Goal: Transaction & Acquisition: Obtain resource

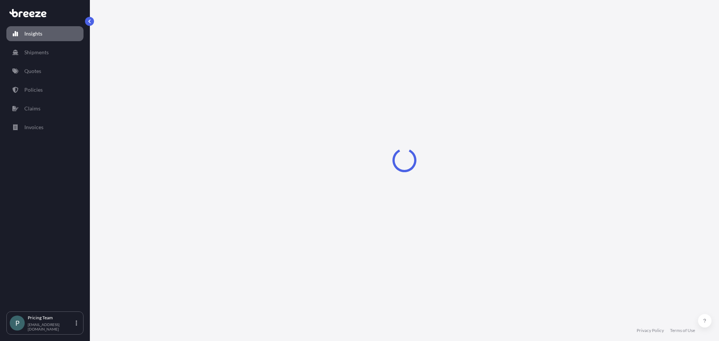
select select "2025"
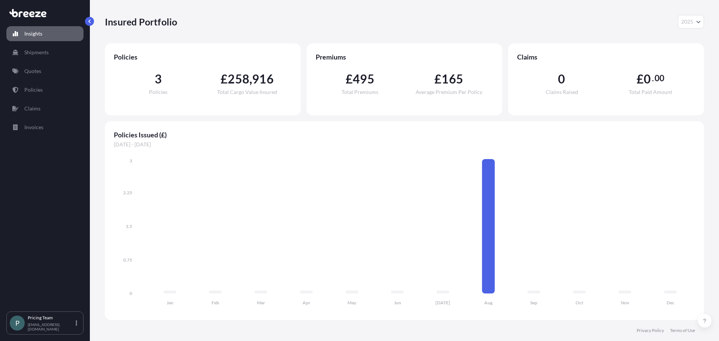
click at [41, 67] on link "Quotes" at bounding box center [44, 71] width 77 height 15
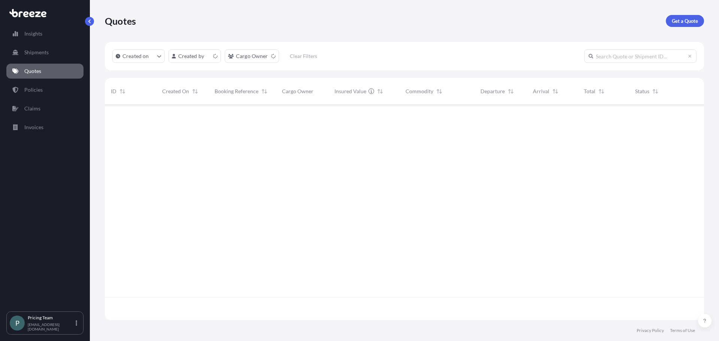
scroll to position [214, 593]
click at [699, 22] on link "Get a Quote" at bounding box center [685, 21] width 38 height 12
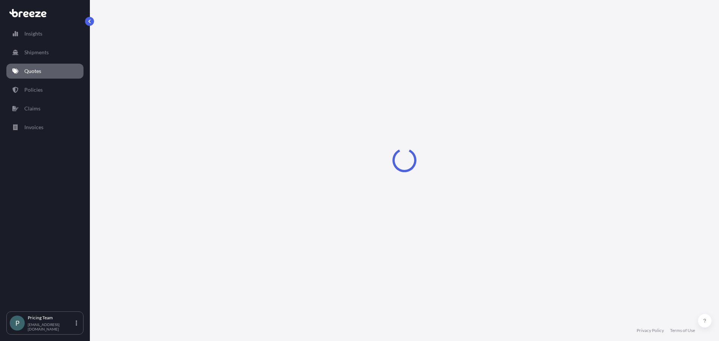
select select "Sea"
select select "1"
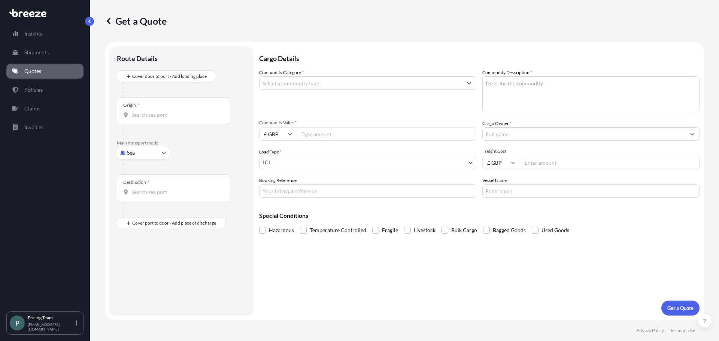
click at [377, 83] on input "Commodity Category *" at bounding box center [360, 82] width 203 height 13
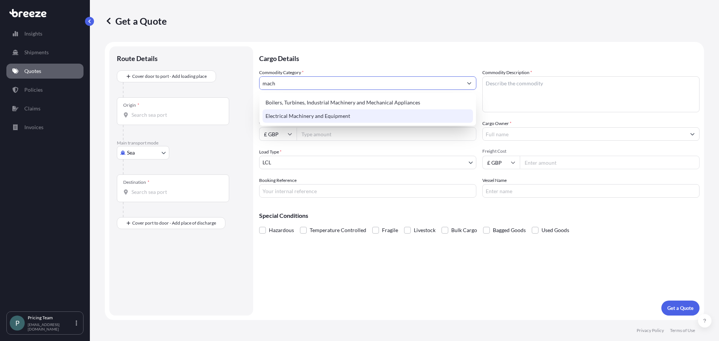
click at [340, 117] on div "Electrical Machinery and Equipment" at bounding box center [367, 115] width 210 height 13
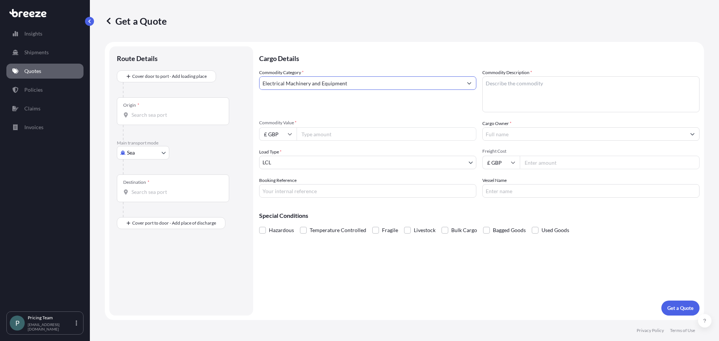
type input "Electrical Machinery and Equipment"
click at [518, 83] on textarea "Commodity Description *" at bounding box center [590, 94] width 217 height 36
click at [536, 97] on textarea "Commodity Description *" at bounding box center [590, 94] width 217 height 36
paste textarea "FET Biomedical SDW 25/1 Melt Spinning Line with auto-revolving high speed take-…"
type textarea "FET Biomedical SDW 25/1 Melt Spinning Line with auto-revolving high speed take-…"
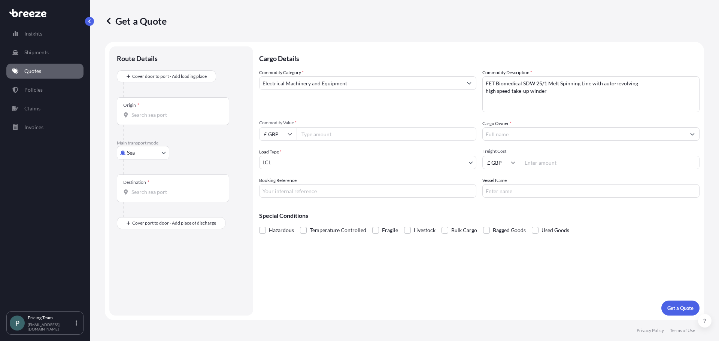
click at [344, 141] on div "Commodity Category * Electrical Machinery and Equipment Commodity Description *…" at bounding box center [479, 133] width 440 height 129
click at [343, 136] on input "Commodity Value *" at bounding box center [386, 133] width 180 height 13
type input "457000"
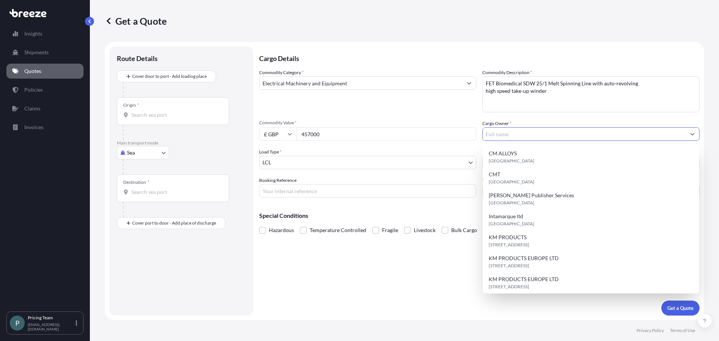
click at [517, 134] on input "Cargo Owner *" at bounding box center [584, 133] width 203 height 13
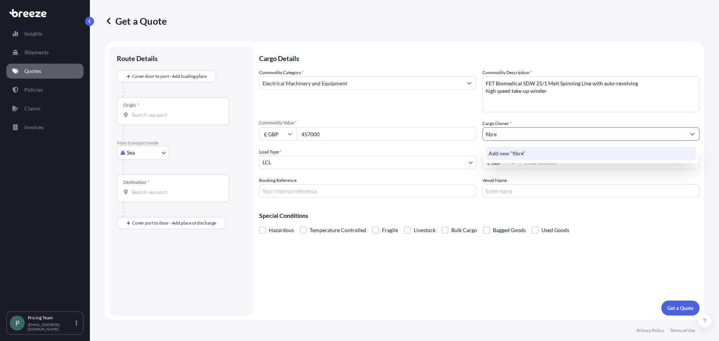
click at [515, 154] on span "Add new "fibre"" at bounding box center [507, 153] width 37 height 7
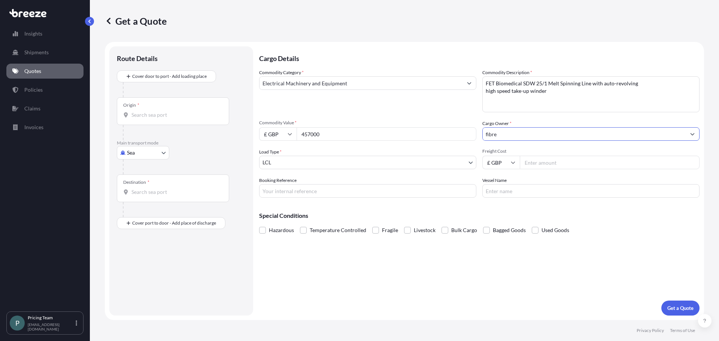
drag, startPoint x: 507, startPoint y: 134, endPoint x: 431, endPoint y: 137, distance: 76.0
click at [431, 137] on div "Commodity Category * Electrical Machinery and Equipment Commodity Description *…" at bounding box center [479, 133] width 440 height 129
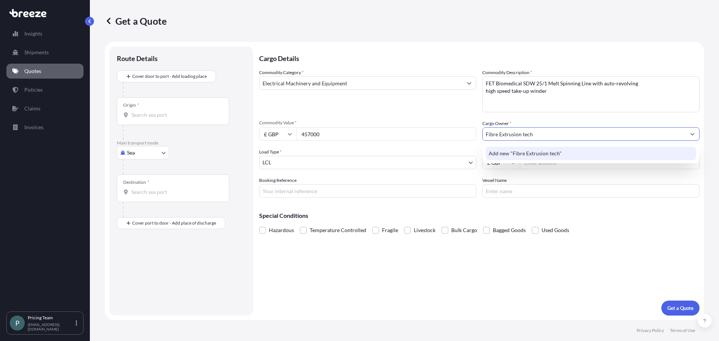
click at [512, 154] on span "Add new "Fibre Extrusion tech"" at bounding box center [525, 153] width 73 height 7
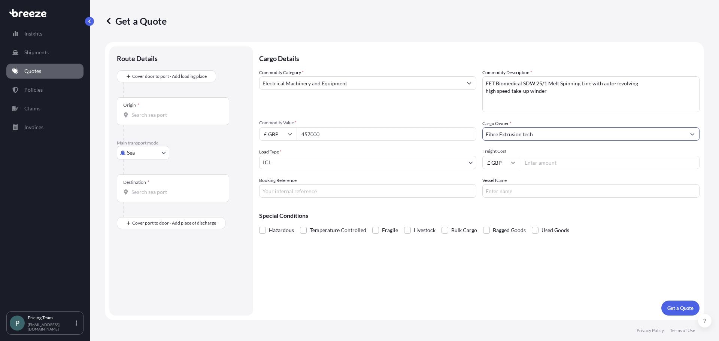
type input "Fibre Extrusion tech"
click at [310, 159] on body "1 option available. 0 options available. 1 option available. 0 options availabl…" at bounding box center [359, 170] width 719 height 341
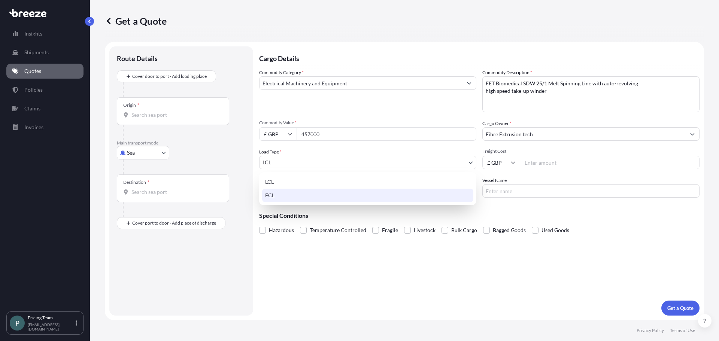
click at [300, 194] on div "FCL" at bounding box center [367, 195] width 211 height 13
select select "2"
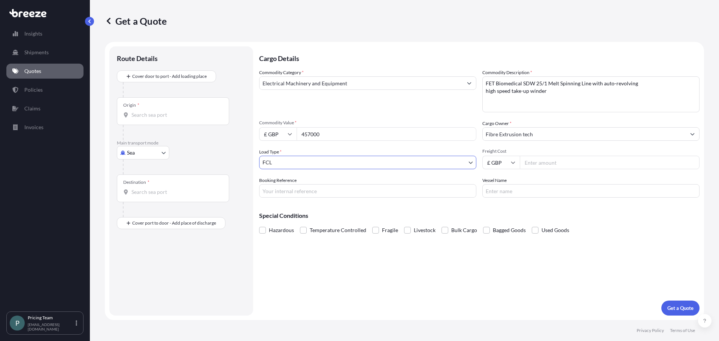
click at [581, 162] on input "Freight Cost" at bounding box center [610, 162] width 180 height 13
type input "485"
click at [504, 166] on input "£ GBP" at bounding box center [500, 162] width 37 height 13
click at [501, 211] on div "$ USD" at bounding box center [500, 214] width 31 height 14
type input "$ USD"
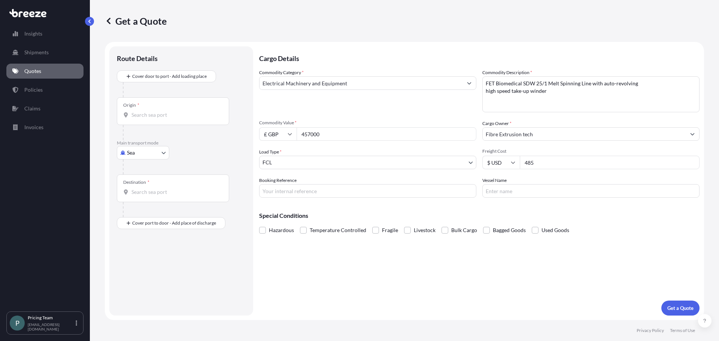
click at [316, 195] on input "Booking Reference" at bounding box center [367, 190] width 217 height 13
type input "BQT2528579"
click at [507, 185] on input "Vessel Name" at bounding box center [590, 190] width 217 height 13
drag, startPoint x: 459, startPoint y: 204, endPoint x: 435, endPoint y: 202, distance: 23.7
click at [456, 204] on div "Special Conditions Hazardous Temperature Controlled Fragile Livestock Bulk Carg…" at bounding box center [479, 220] width 440 height 32
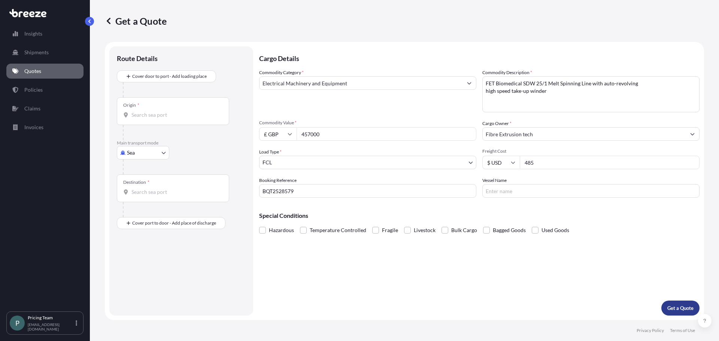
click at [684, 308] on p "Get a Quote" at bounding box center [680, 307] width 26 height 7
click at [157, 110] on div "Origin *" at bounding box center [173, 111] width 112 height 28
click at [157, 111] on input "Origin * Please select an origin" at bounding box center [175, 114] width 88 height 7
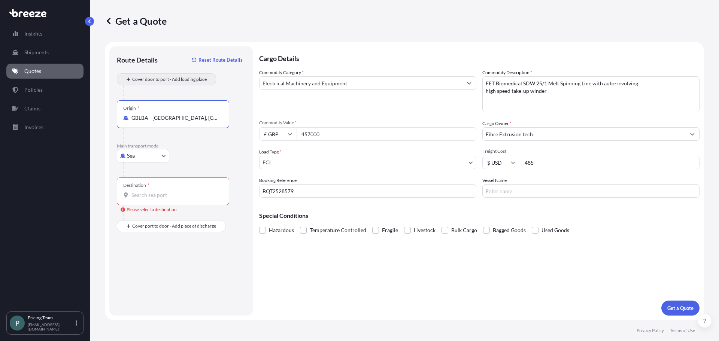
type input "GBLBA - [GEOGRAPHIC_DATA], [GEOGRAPHIC_DATA]"
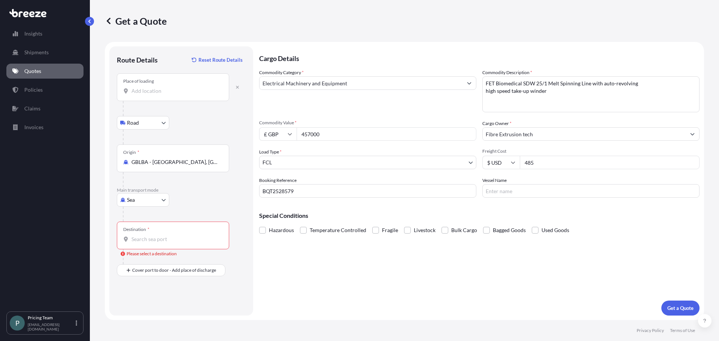
click at [176, 97] on div "Place of loading" at bounding box center [173, 87] width 112 height 28
click at [176, 95] on input "Place of loading" at bounding box center [175, 90] width 88 height 7
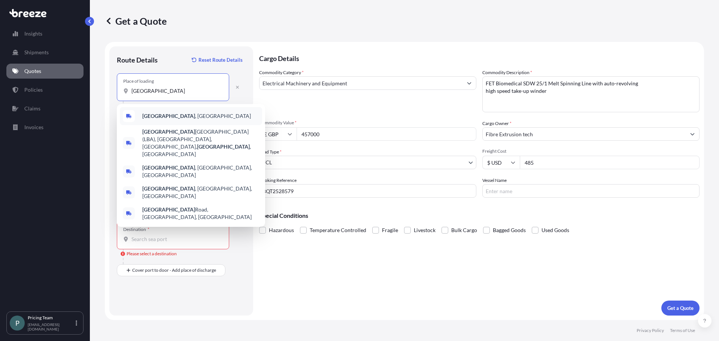
click at [197, 119] on div "[GEOGRAPHIC_DATA] , [GEOGRAPHIC_DATA]" at bounding box center [191, 116] width 142 height 18
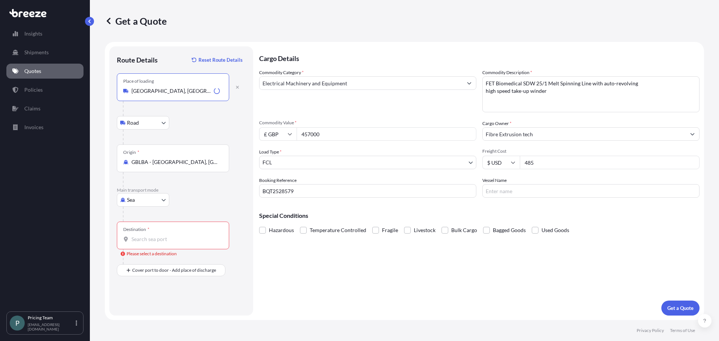
type input "[GEOGRAPHIC_DATA], [GEOGRAPHIC_DATA]"
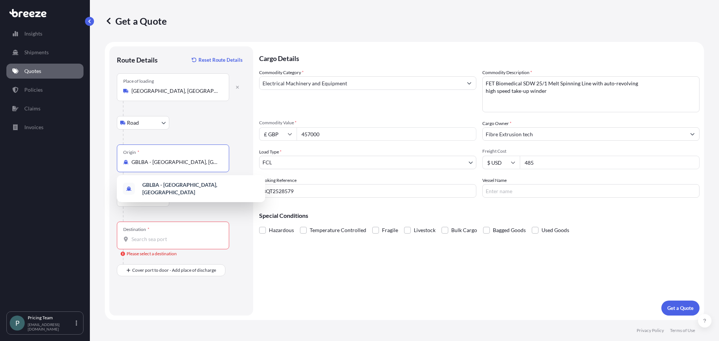
click at [179, 163] on input "GBLBA - [GEOGRAPHIC_DATA], [GEOGRAPHIC_DATA]" at bounding box center [175, 161] width 88 height 7
drag, startPoint x: 209, startPoint y: 164, endPoint x: 126, endPoint y: 164, distance: 82.7
click at [126, 164] on div "GBLBA - [GEOGRAPHIC_DATA], [GEOGRAPHIC_DATA]" at bounding box center [173, 161] width 100 height 7
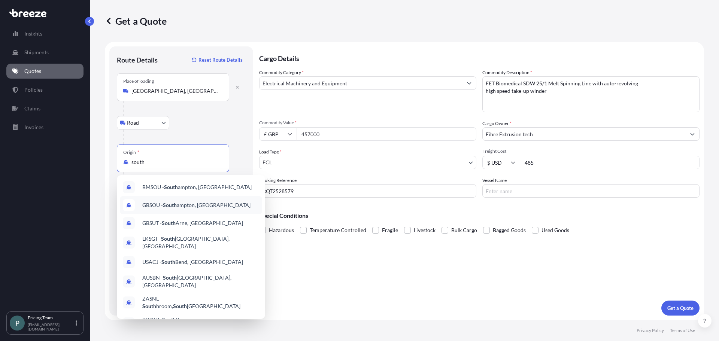
click at [184, 206] on span "GBSOU - [GEOGRAPHIC_DATA], [GEOGRAPHIC_DATA]" at bounding box center [196, 204] width 108 height 7
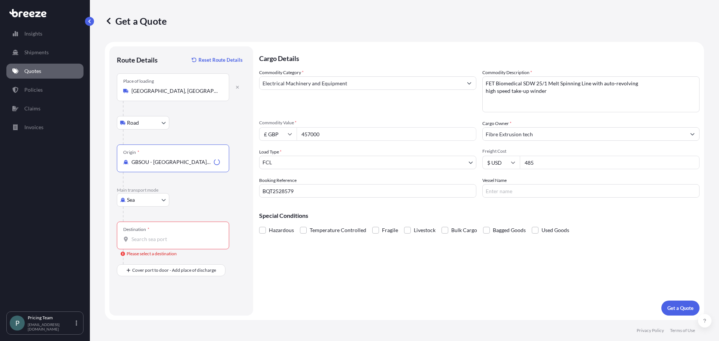
type input "GBSOU - [GEOGRAPHIC_DATA], [GEOGRAPHIC_DATA]"
click at [161, 235] on div "Destination *" at bounding box center [173, 236] width 112 height 28
click at [161, 235] on input "Destination * Please select a destination" at bounding box center [175, 238] width 88 height 7
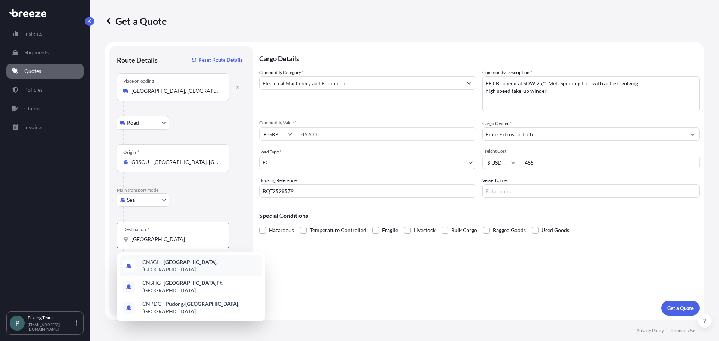
click at [164, 264] on span "CNSGH - [GEOGRAPHIC_DATA] , [GEOGRAPHIC_DATA]" at bounding box center [200, 265] width 117 height 15
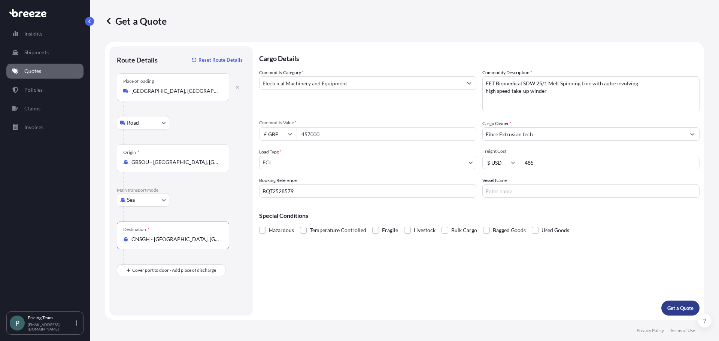
type input "CNSGH - [GEOGRAPHIC_DATA], [GEOGRAPHIC_DATA]"
click at [685, 308] on p "Get a Quote" at bounding box center [680, 307] width 26 height 7
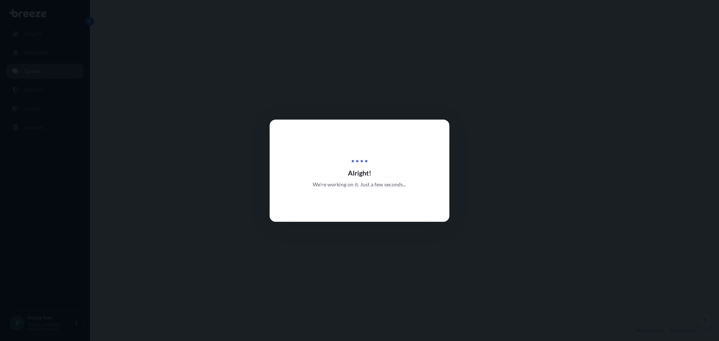
select select "Road"
select select "Sea"
select select "2"
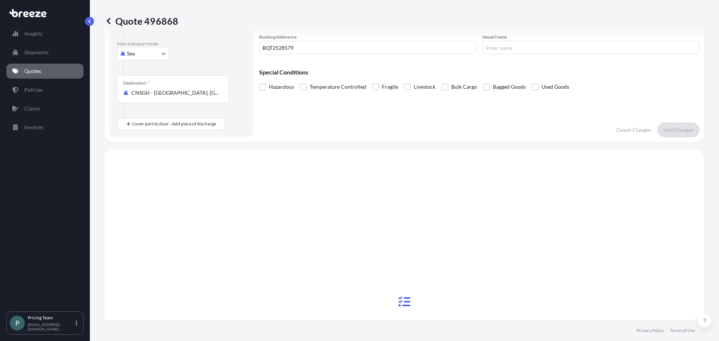
scroll to position [255, 0]
